Goal: Task Accomplishment & Management: Use online tool/utility

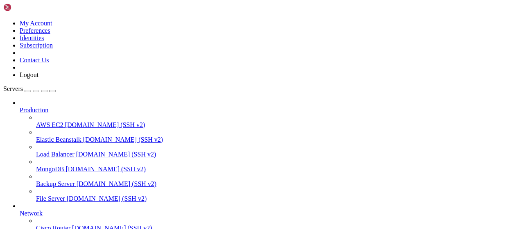
scroll to position [166, 0]
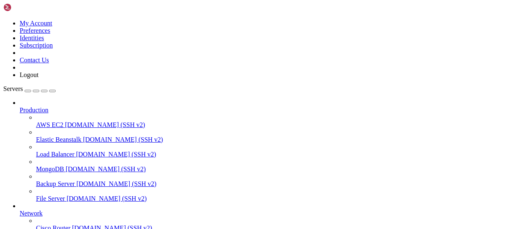
type input "/root/vpn-manager"
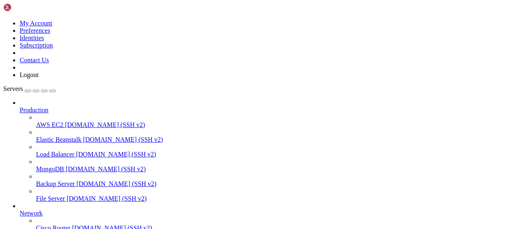
scroll to position [356, 0]
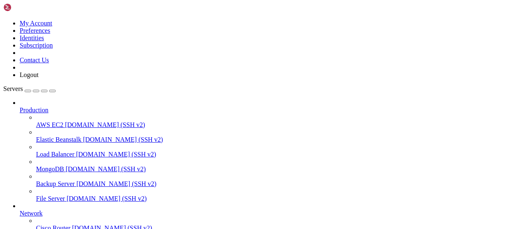
scroll to position [74, 0]
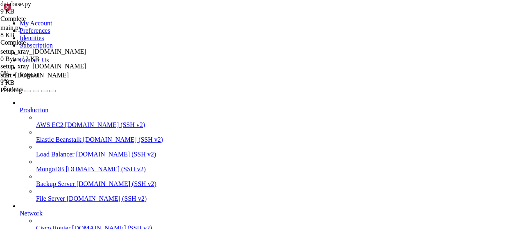
scroll to position [0, 0]
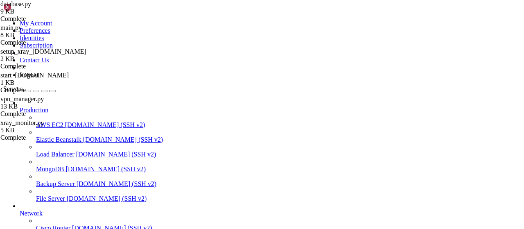
scroll to position [129, 0]
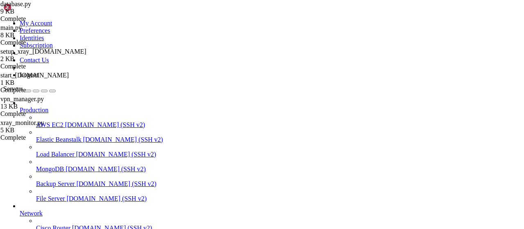
drag, startPoint x: 131, startPoint y: 30, endPoint x: 95, endPoint y: 30, distance: 35.6
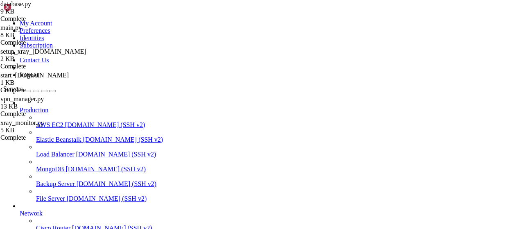
scroll to position [129, 0]
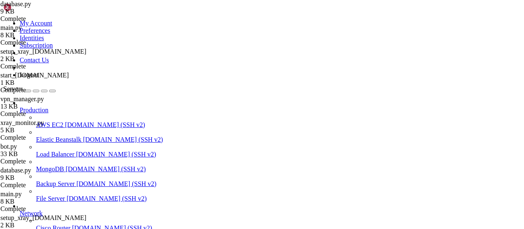
scroll to position [147, 0]
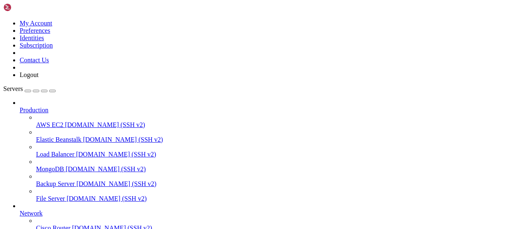
scroll to position [166, 0]
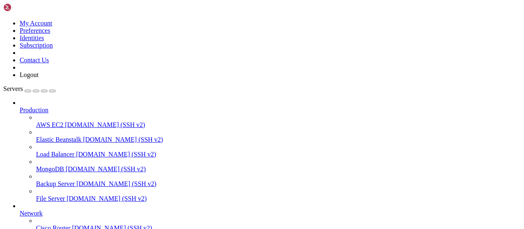
scroll to position [166, 0]
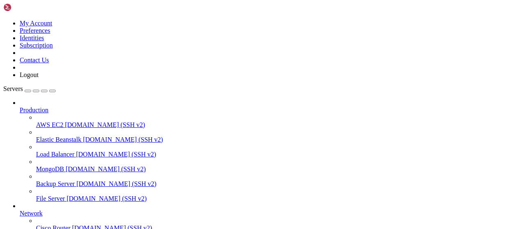
scroll to position [41, 0]
